Goal: Information Seeking & Learning: Learn about a topic

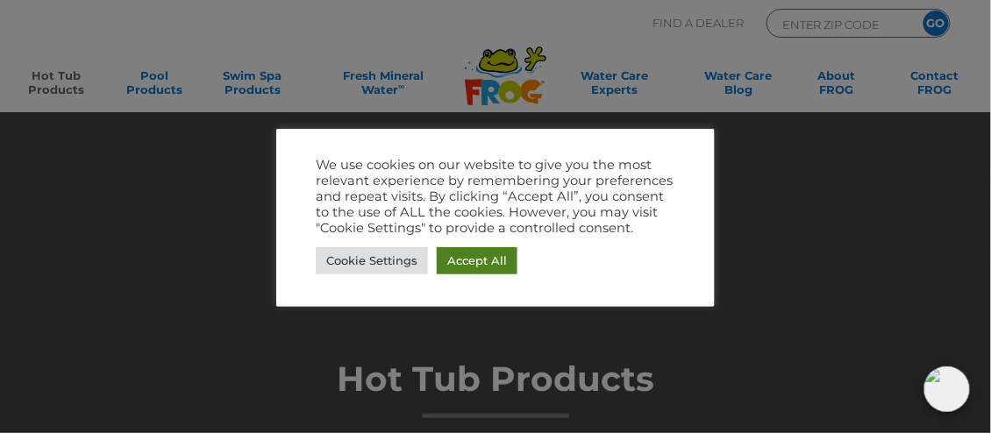
click at [495, 268] on link "Accept All" at bounding box center [477, 260] width 81 height 27
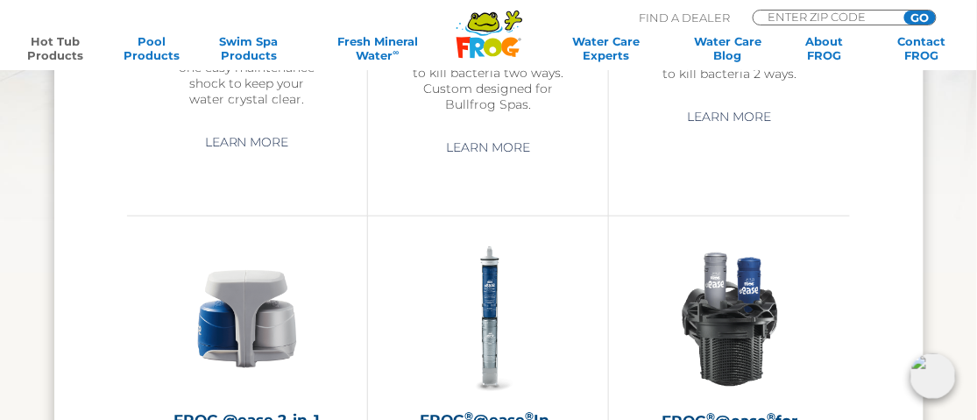
scroll to position [2192, 0]
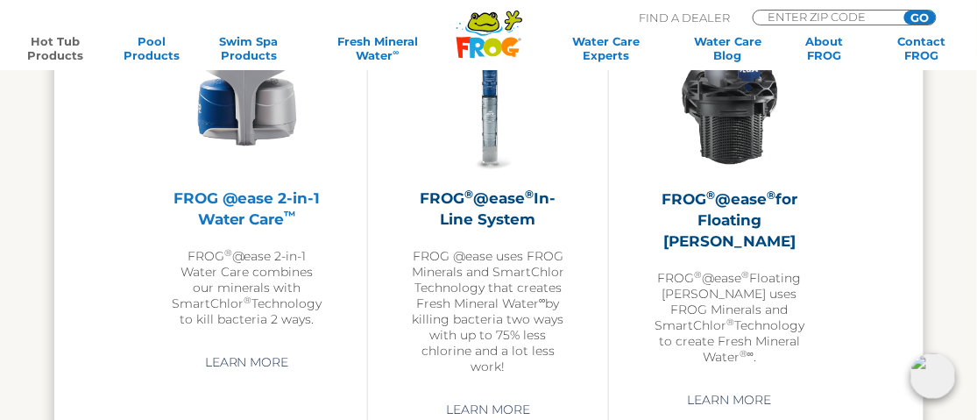
click at [258, 260] on p "FROG ® @ease 2-in-1 Water Care combines our minerals with SmartChlor ® Technolo…" at bounding box center [247, 288] width 153 height 79
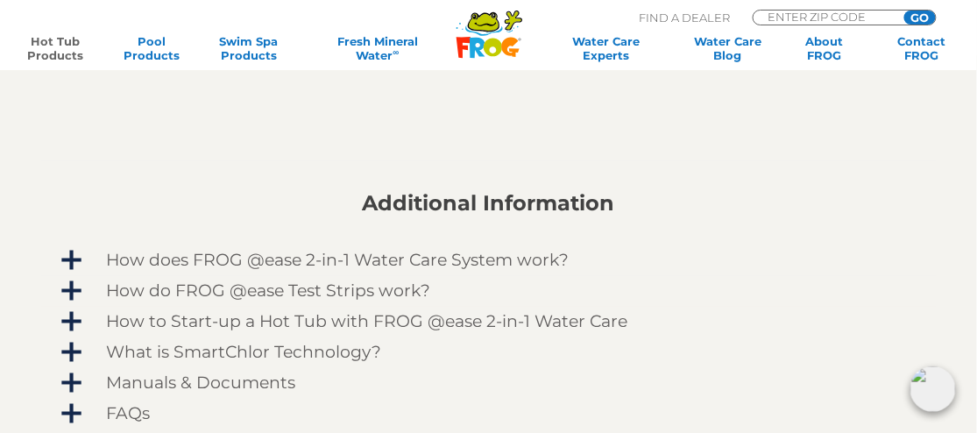
scroll to position [701, 0]
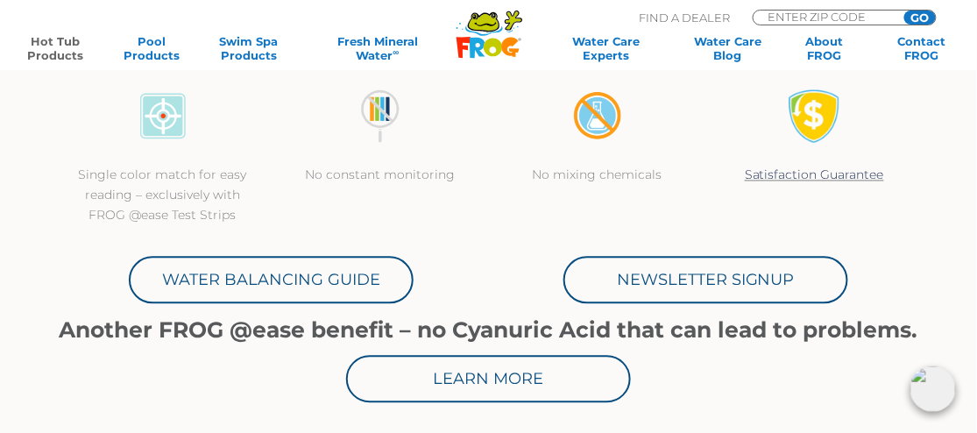
click at [485, 44] on icon at bounding box center [493, 47] width 18 height 18
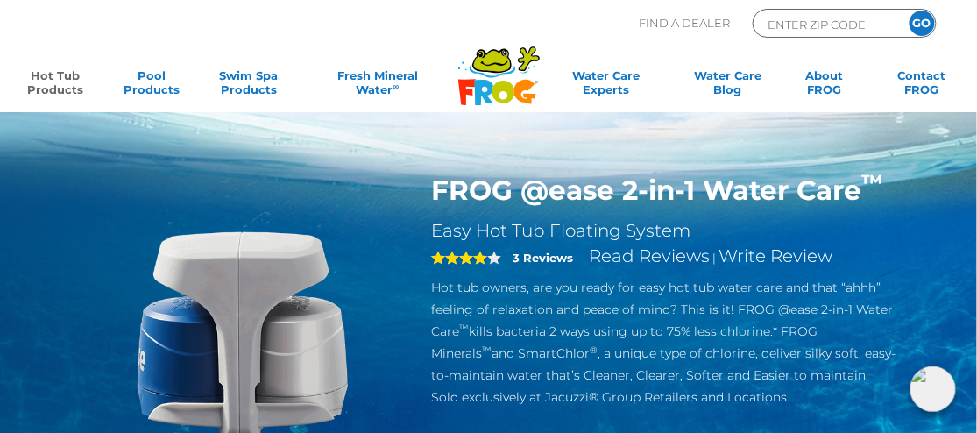
click at [486, 79] on icon ".st130{clip-path:url(#SVGID_2_);fill-rule:evenodd;clip-rule:evenodd;fill:#C3CC0…" at bounding box center [499, 76] width 83 height 60
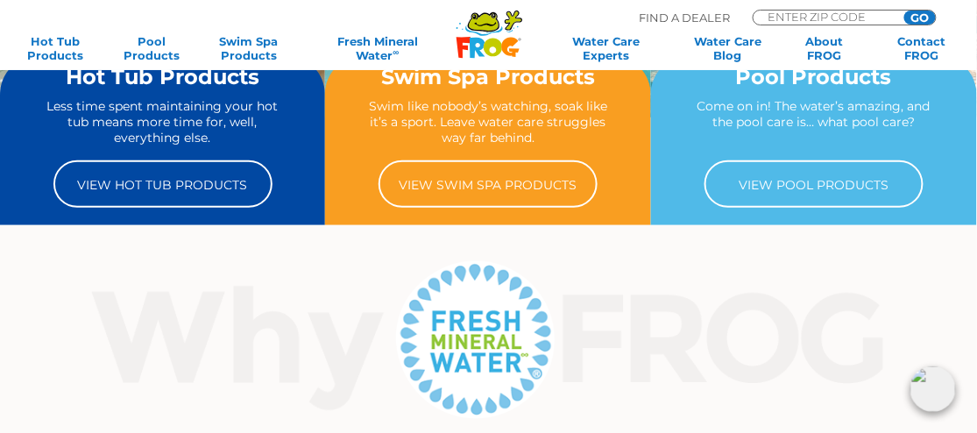
scroll to position [263, 0]
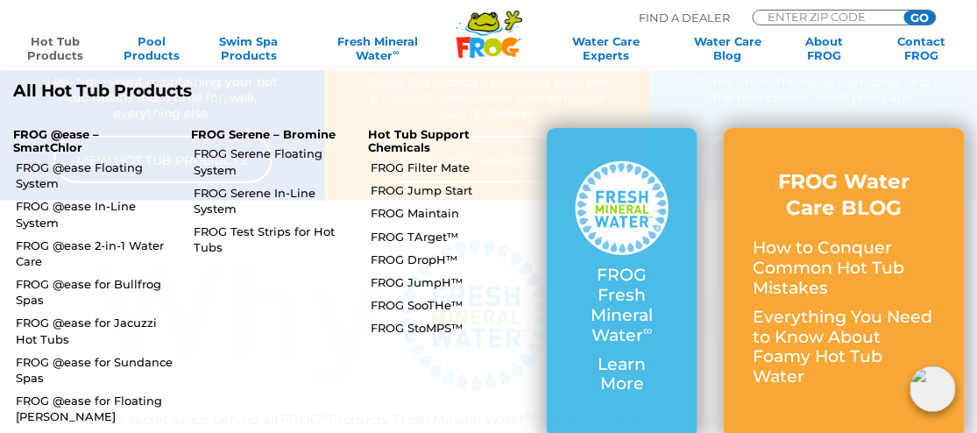
click at [75, 57] on link "Hot Tub Products" at bounding box center [55, 48] width 75 height 28
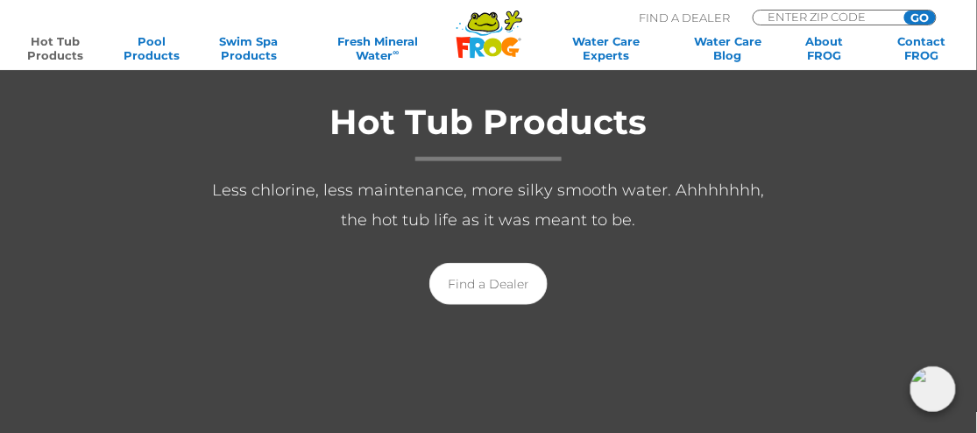
scroll to position [88, 0]
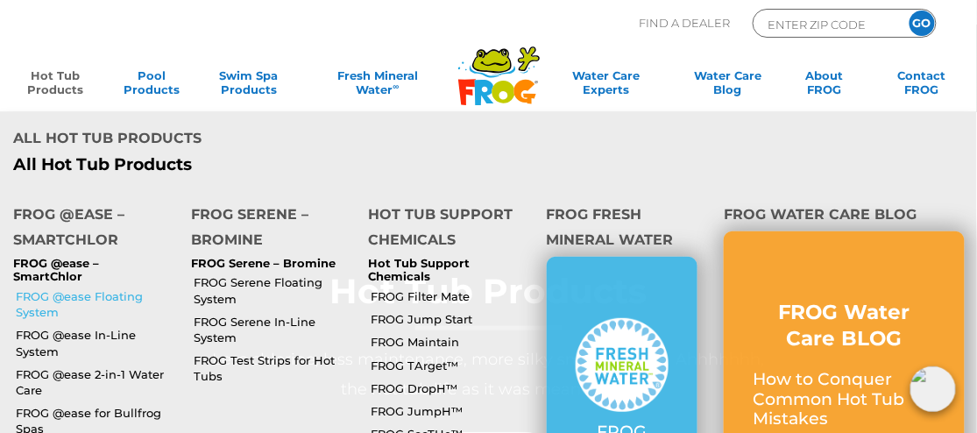
click at [76, 288] on link "FROG @ease Floating System" at bounding box center [97, 304] width 162 height 32
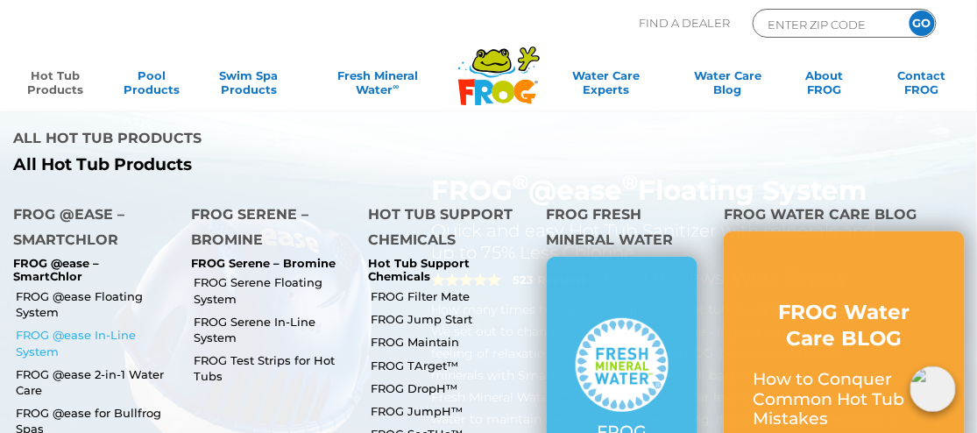
drag, startPoint x: 67, startPoint y: 111, endPoint x: 63, endPoint y: 274, distance: 163.1
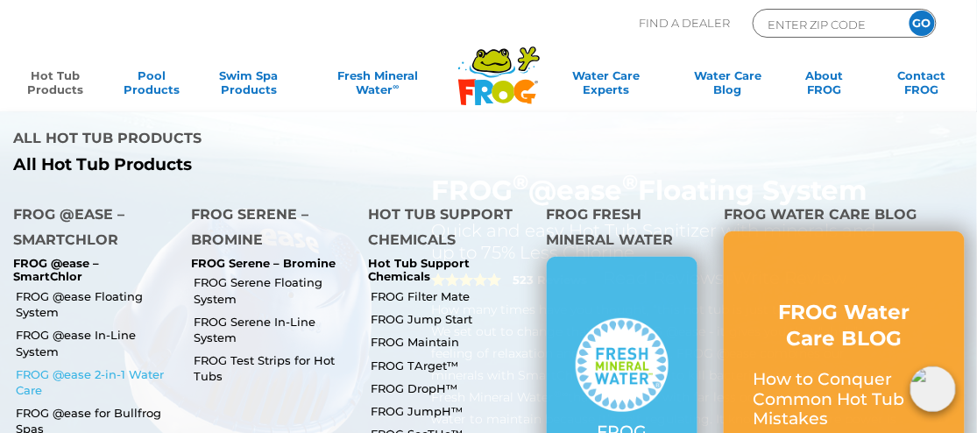
drag, startPoint x: 63, startPoint y: 274, endPoint x: 84, endPoint y: 297, distance: 31.0
click at [84, 366] on link "FROG @ease 2-in-1 Water Care" at bounding box center [97, 382] width 162 height 32
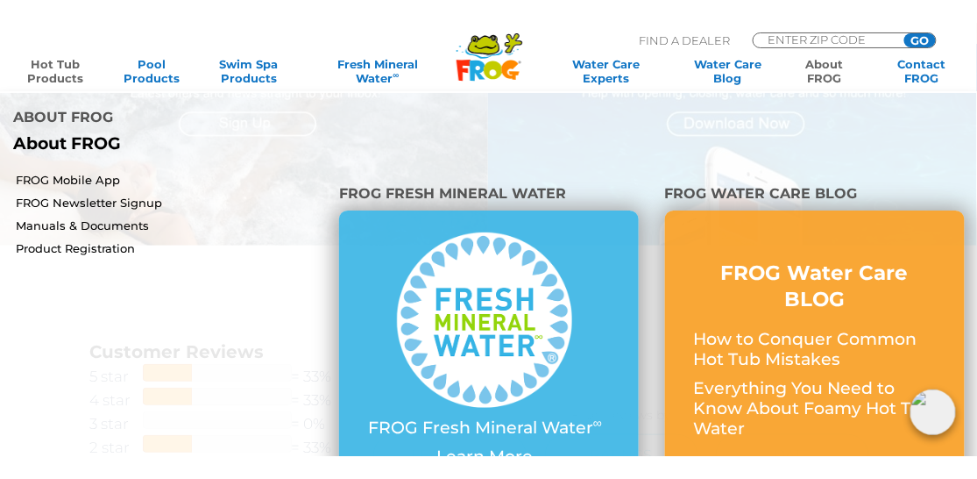
scroll to position [1403, 0]
